Goal: Task Accomplishment & Management: Complete application form

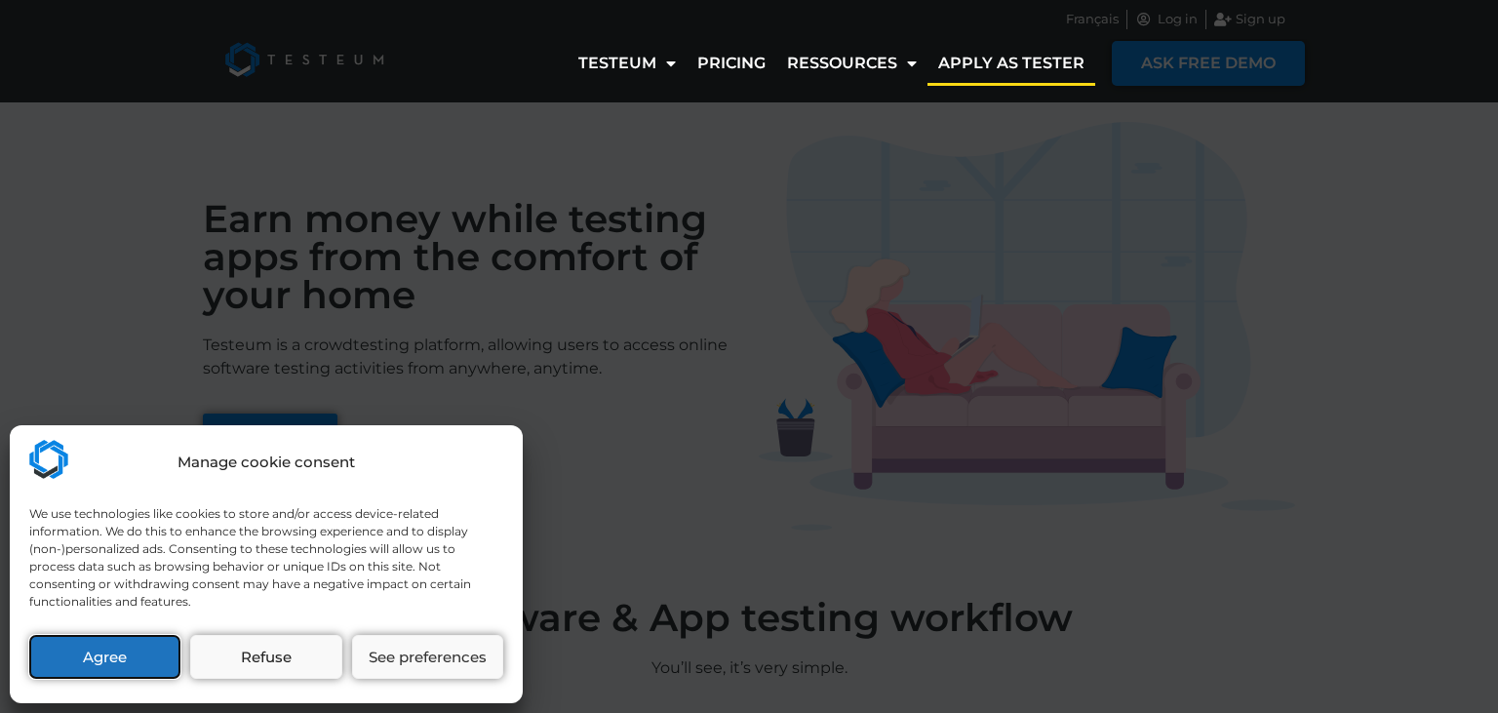
click at [98, 654] on button "Agree" at bounding box center [104, 657] width 151 height 44
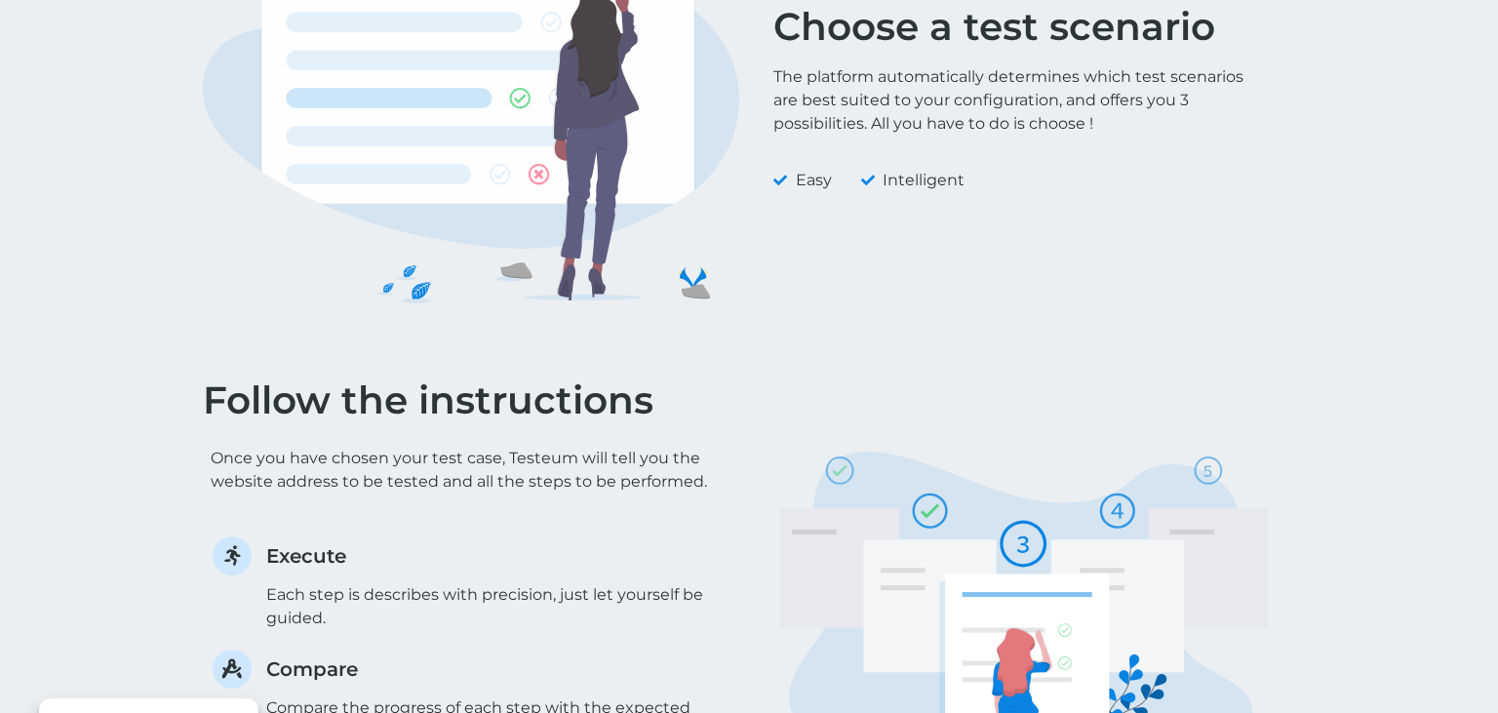
scroll to position [860, 0]
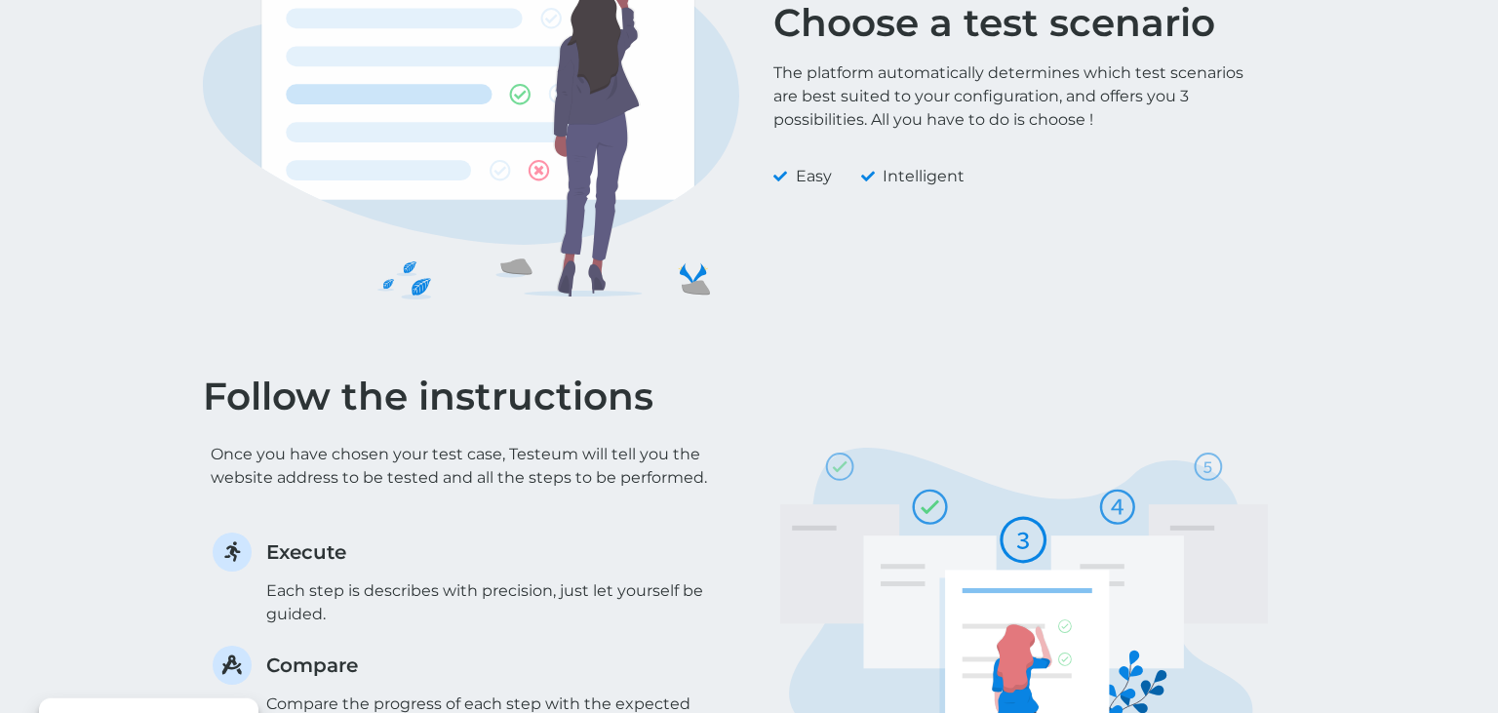
drag, startPoint x: 1490, startPoint y: 100, endPoint x: 1482, endPoint y: 317, distance: 216.7
click at [1482, 317] on div "Choose a test scenario The platform automatically determines which test scenari…" at bounding box center [749, 120] width 1498 height 476
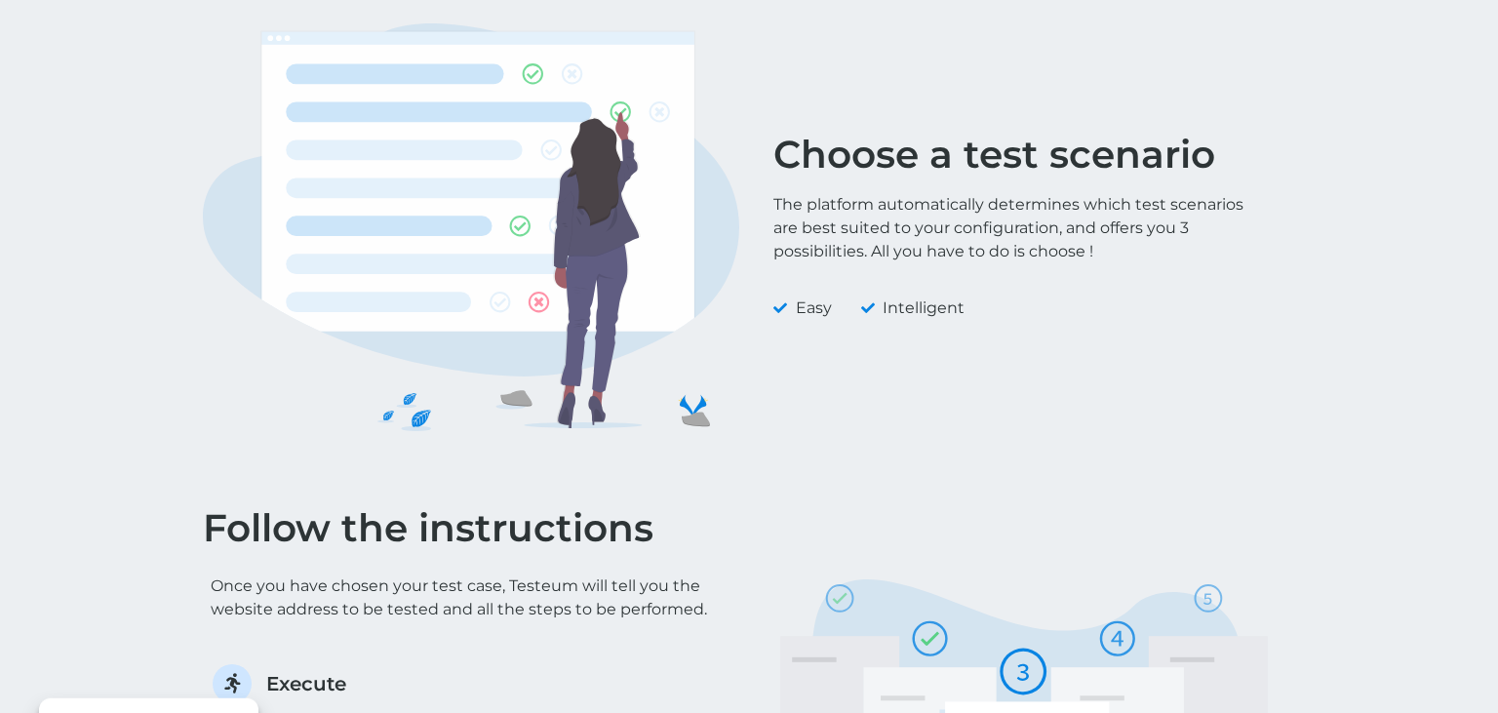
scroll to position [0, 0]
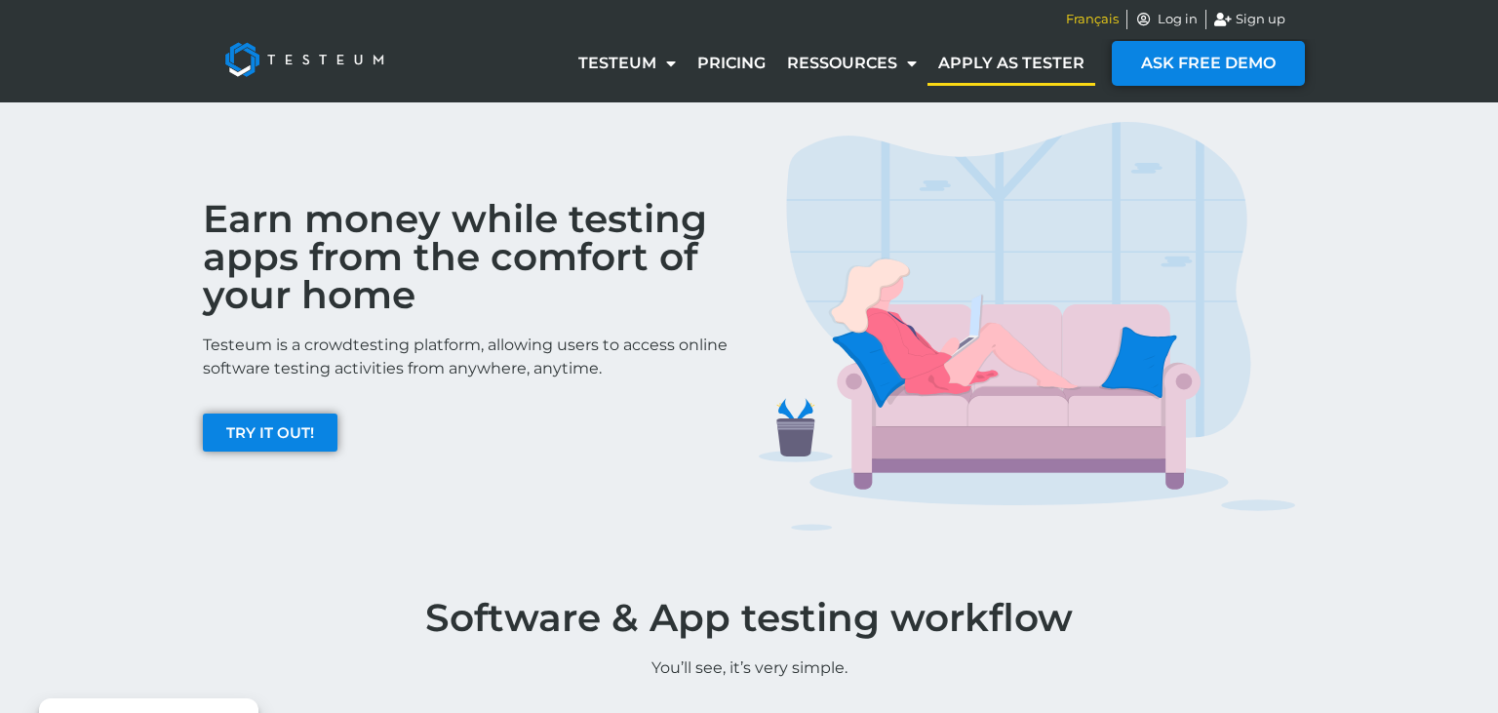
click at [1111, 23] on span "Français" at bounding box center [1092, 20] width 53 height 20
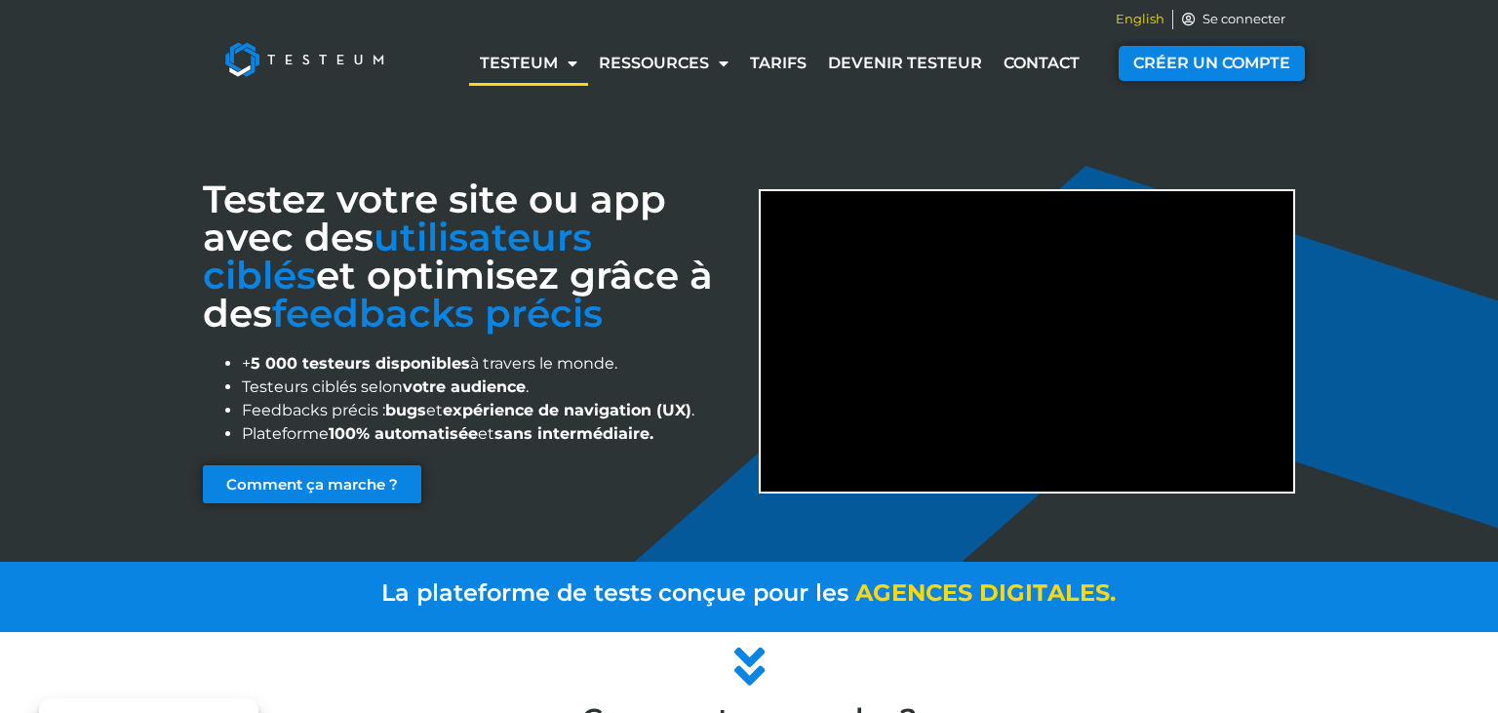
click at [1137, 16] on span "English" at bounding box center [1140, 20] width 49 height 20
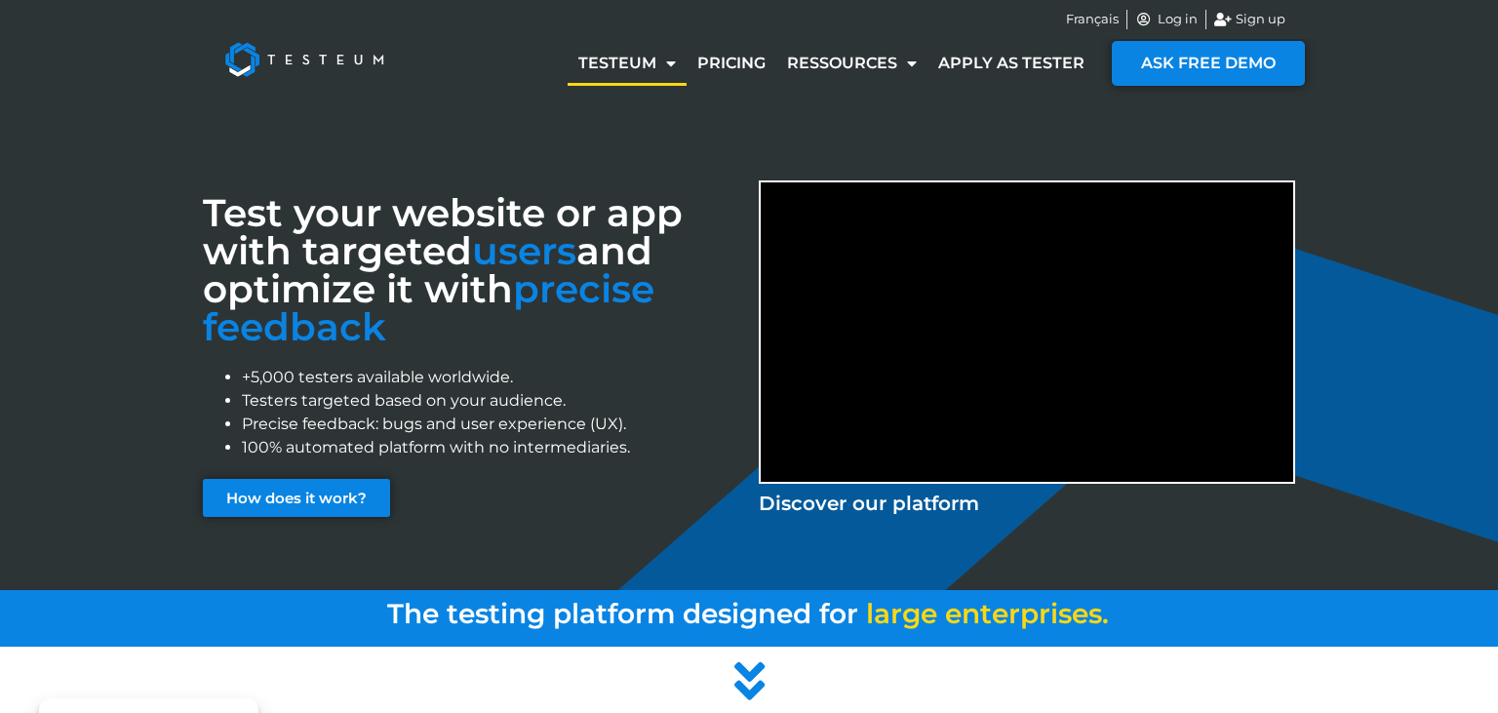
click at [131, 196] on div "Test your website or app with targeted users and optimize it with precise feedb…" at bounding box center [749, 346] width 1498 height 489
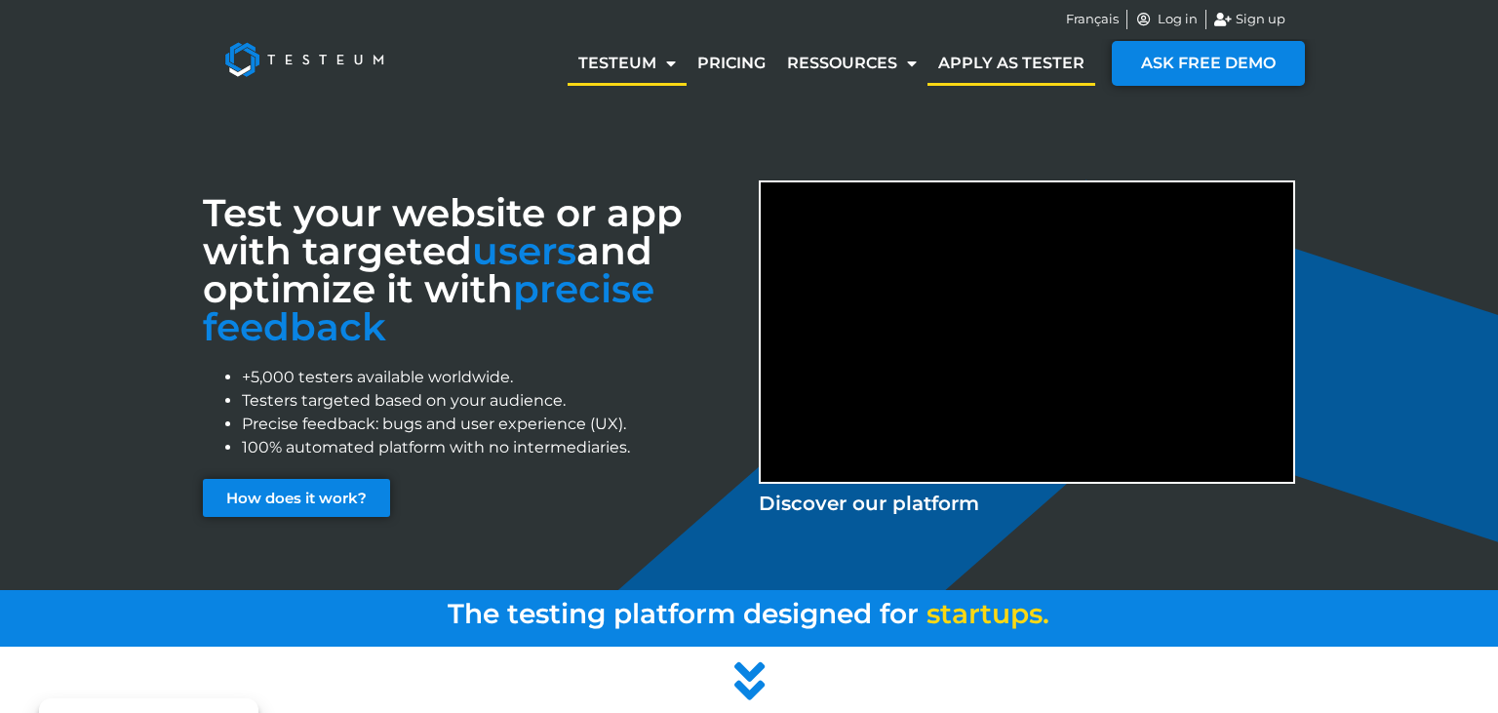
click at [1019, 53] on link "Apply as tester" at bounding box center [1012, 63] width 168 height 45
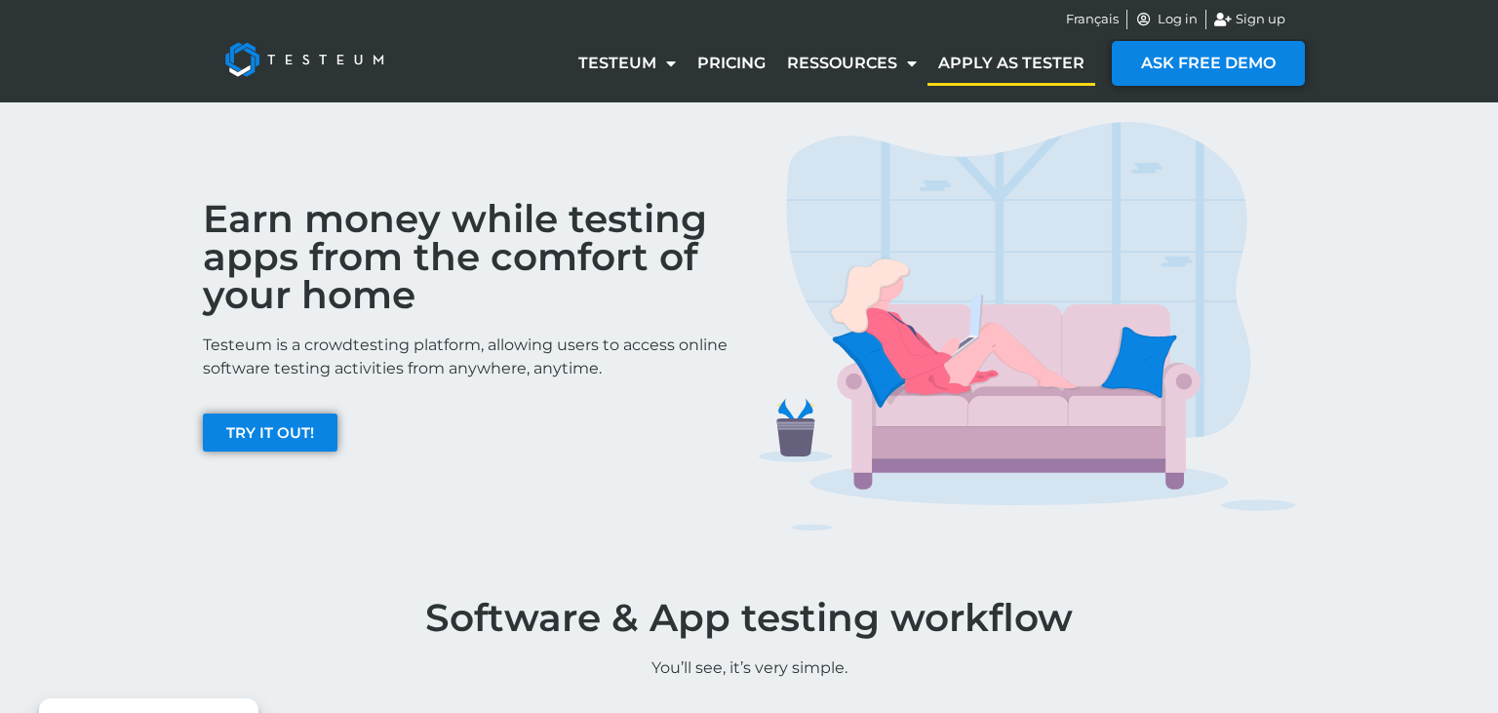
drag, startPoint x: 1497, startPoint y: 9, endPoint x: 1497, endPoint y: 174, distance: 164.8
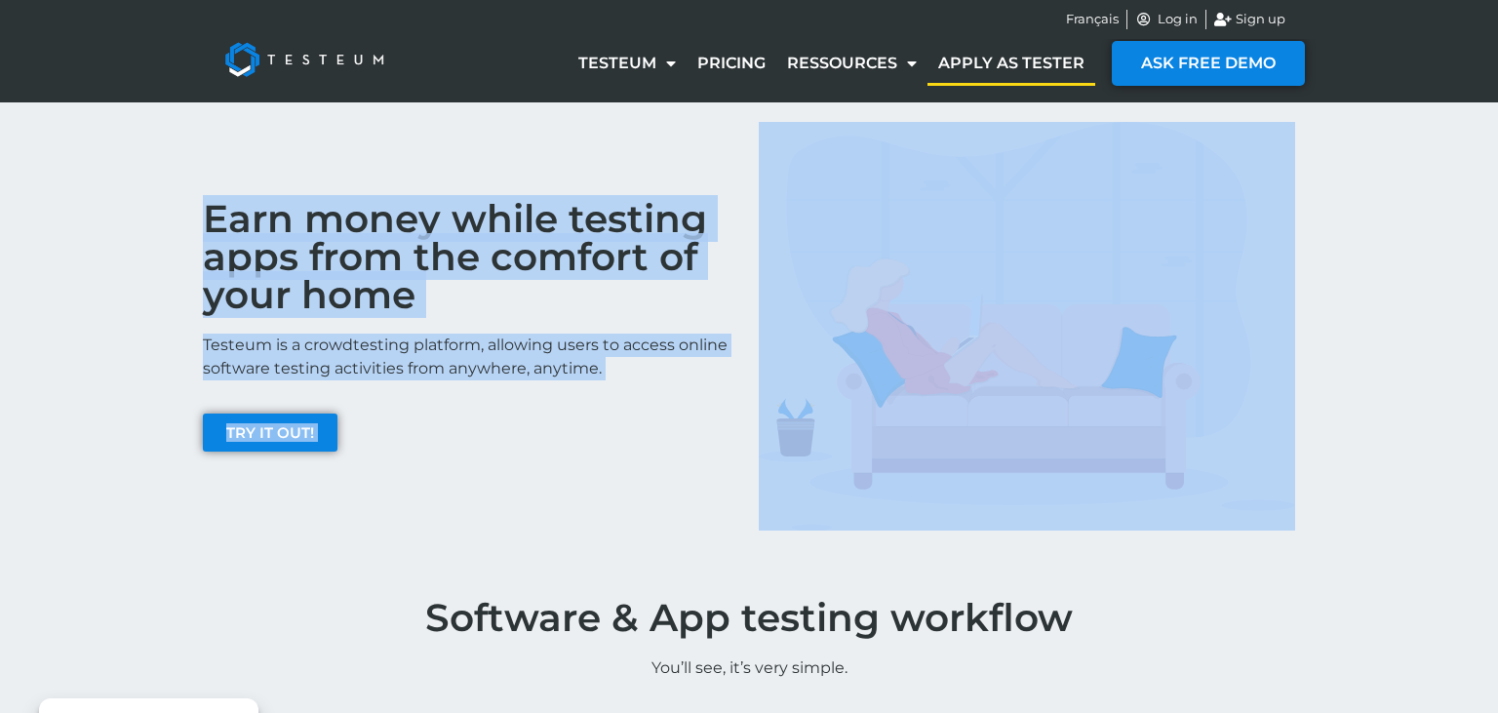
drag, startPoint x: 1481, startPoint y: 92, endPoint x: 1489, endPoint y: 226, distance: 134.9
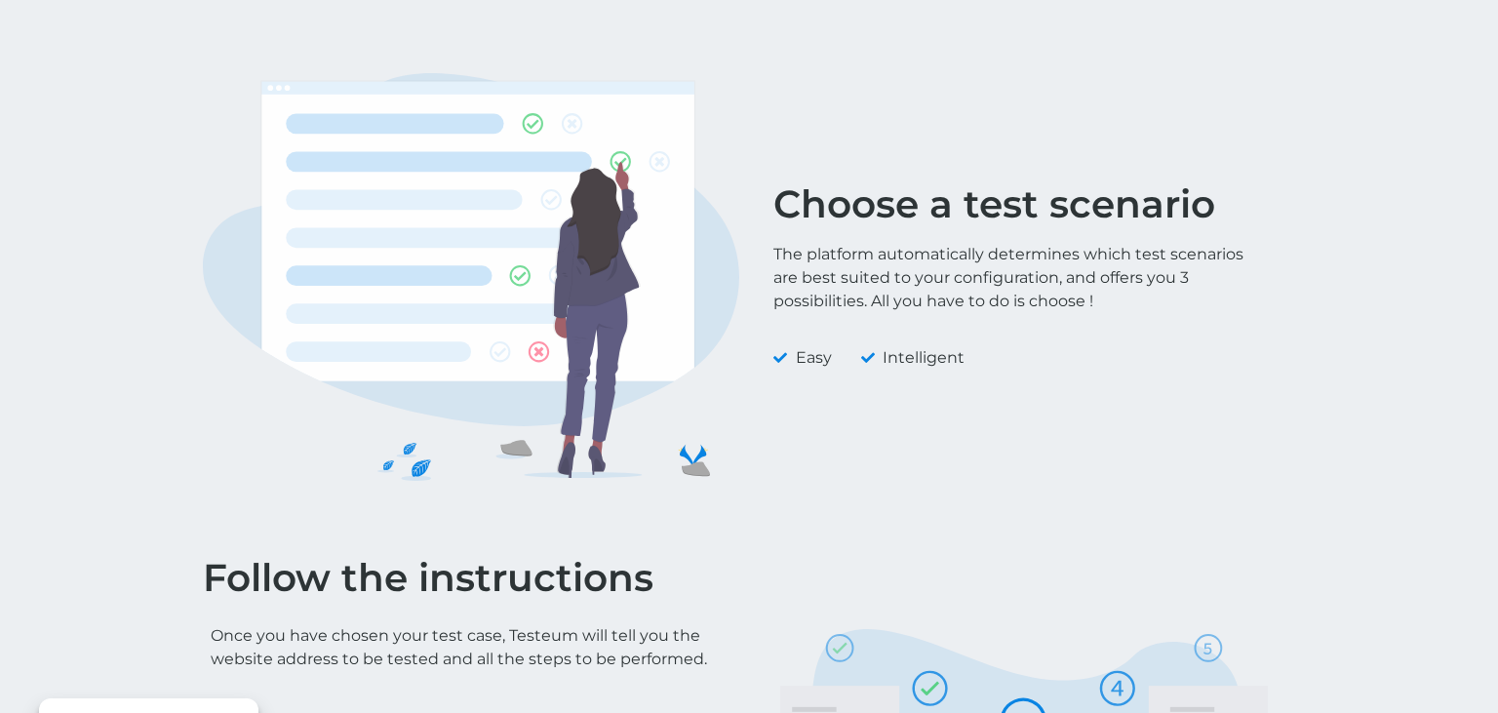
click at [743, 131] on div at bounding box center [471, 276] width 556 height 427
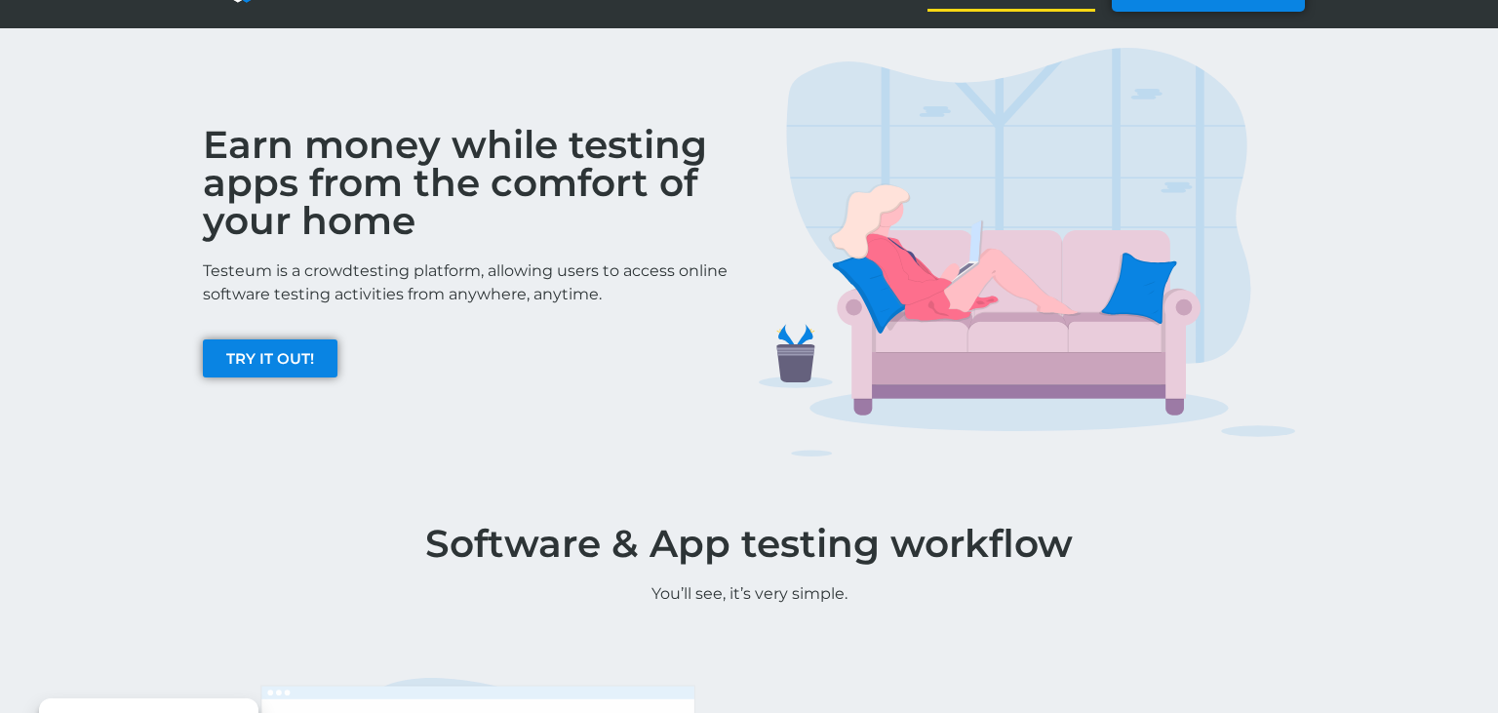
scroll to position [0, 0]
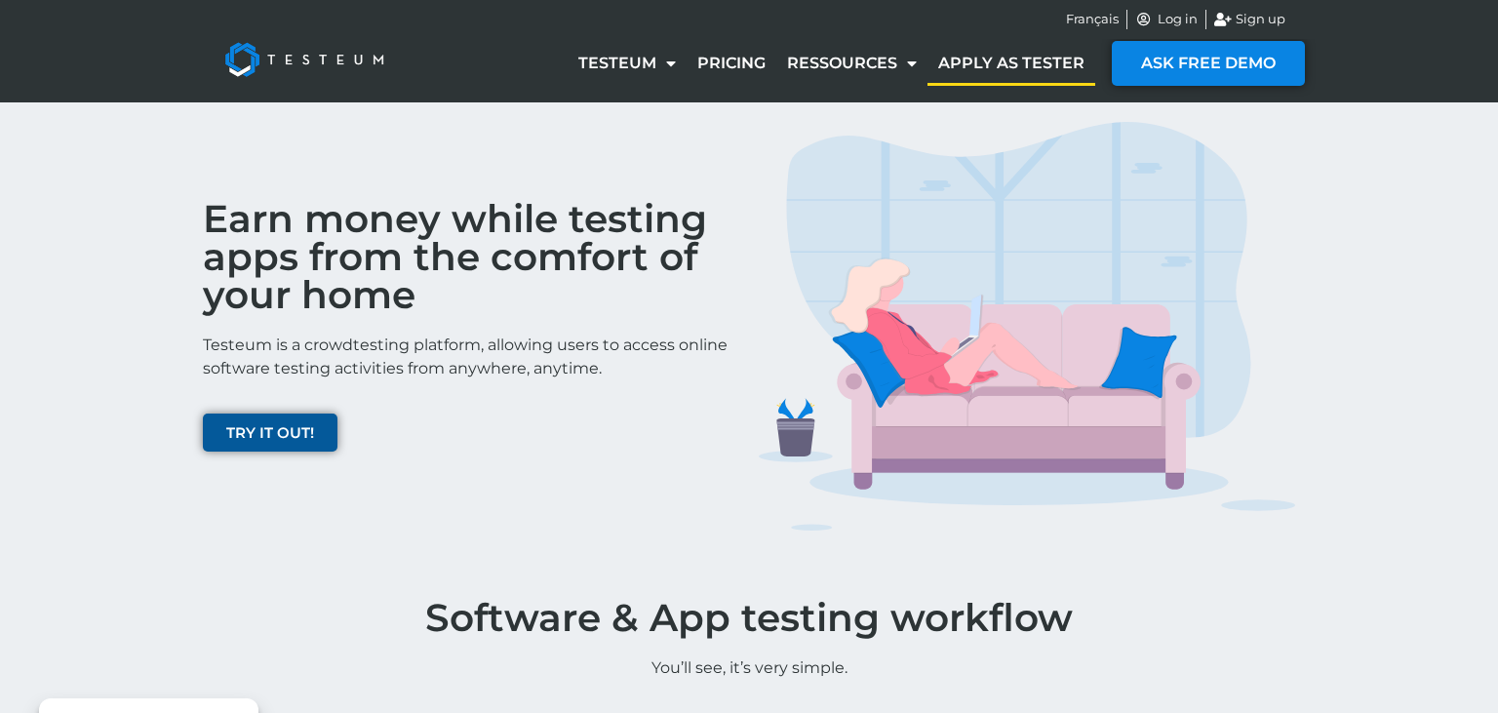
click at [262, 429] on span "TRY IT OUT!" at bounding box center [270, 432] width 88 height 15
